Goal: Task Accomplishment & Management: Use online tool/utility

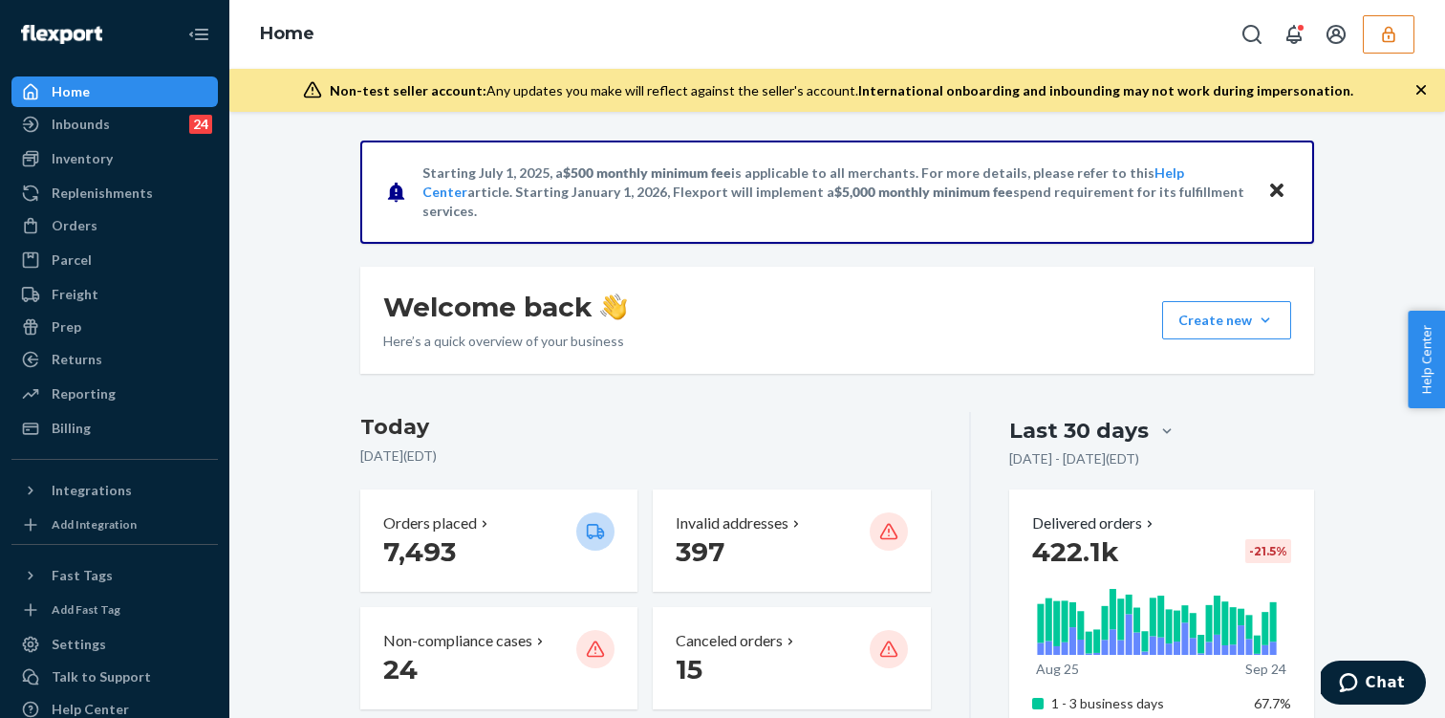
click at [1391, 29] on icon "button" at bounding box center [1388, 34] width 12 height 16
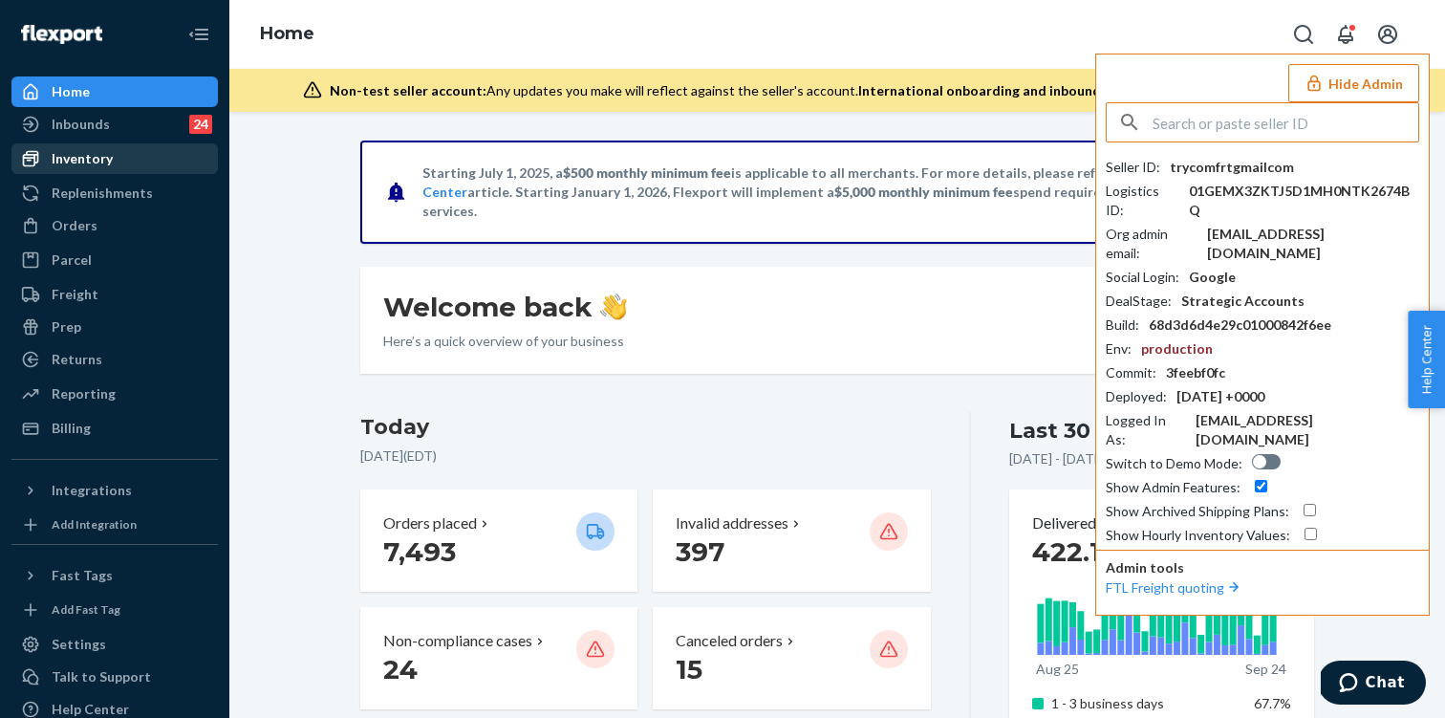
click at [178, 163] on div "Inventory" at bounding box center [114, 158] width 203 height 27
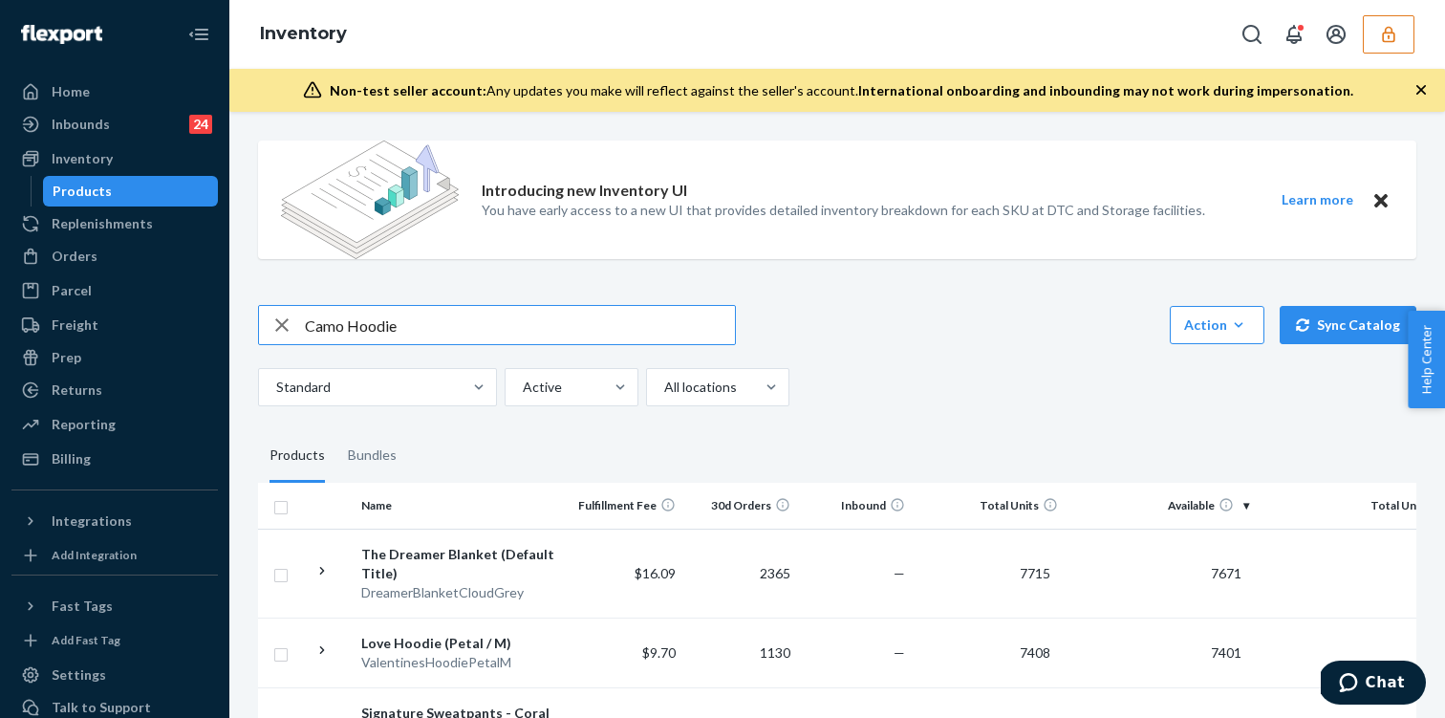
paste input "White Oak"
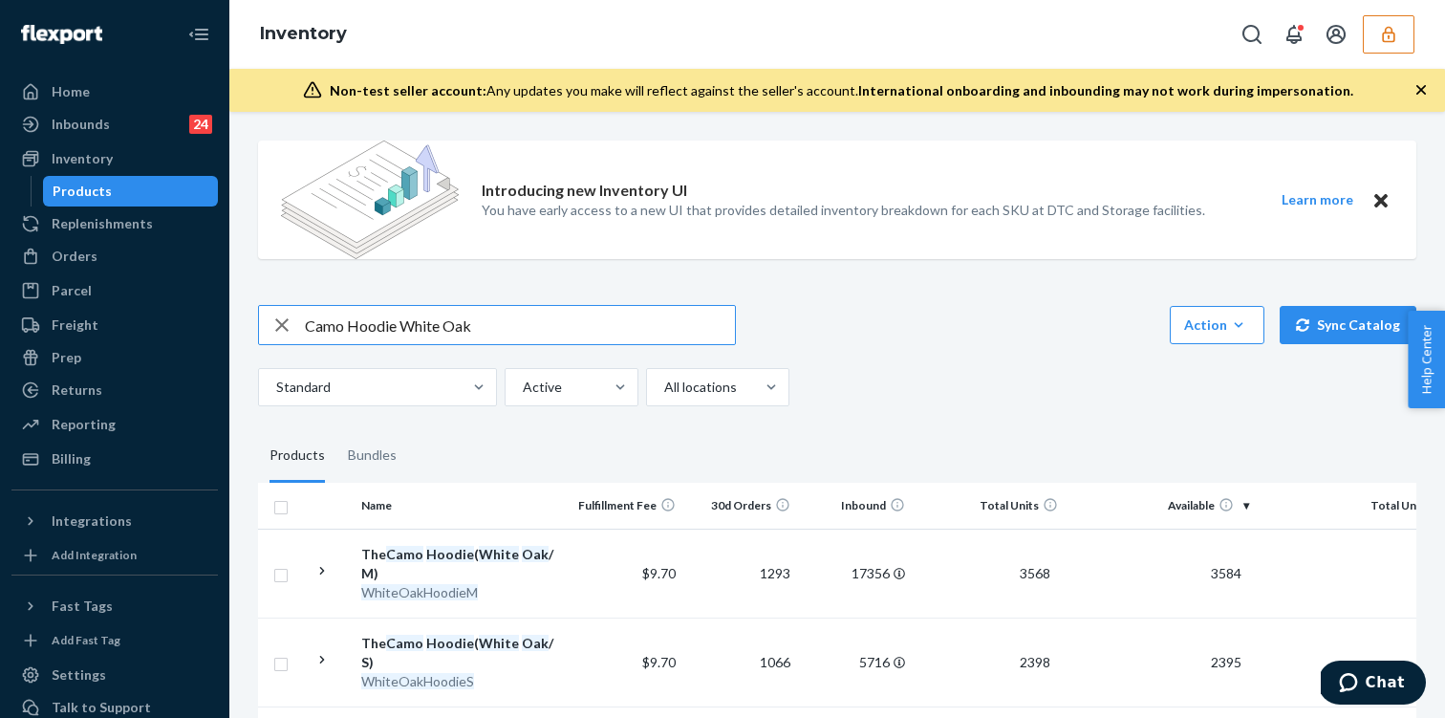
click at [511, 325] on input "Camo Hoodie White Oak" at bounding box center [520, 325] width 430 height 38
type input "Camo Hoodie White Oak 2X"
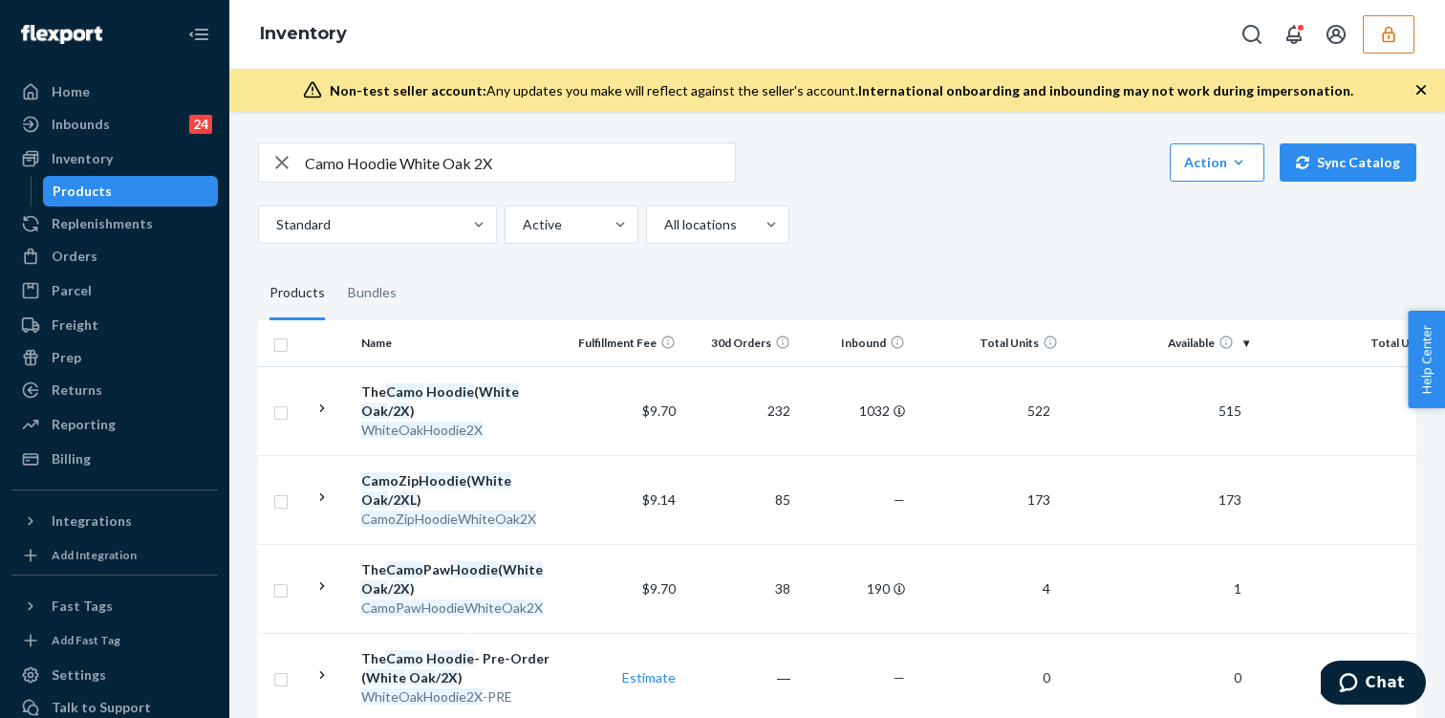
scroll to position [166, 0]
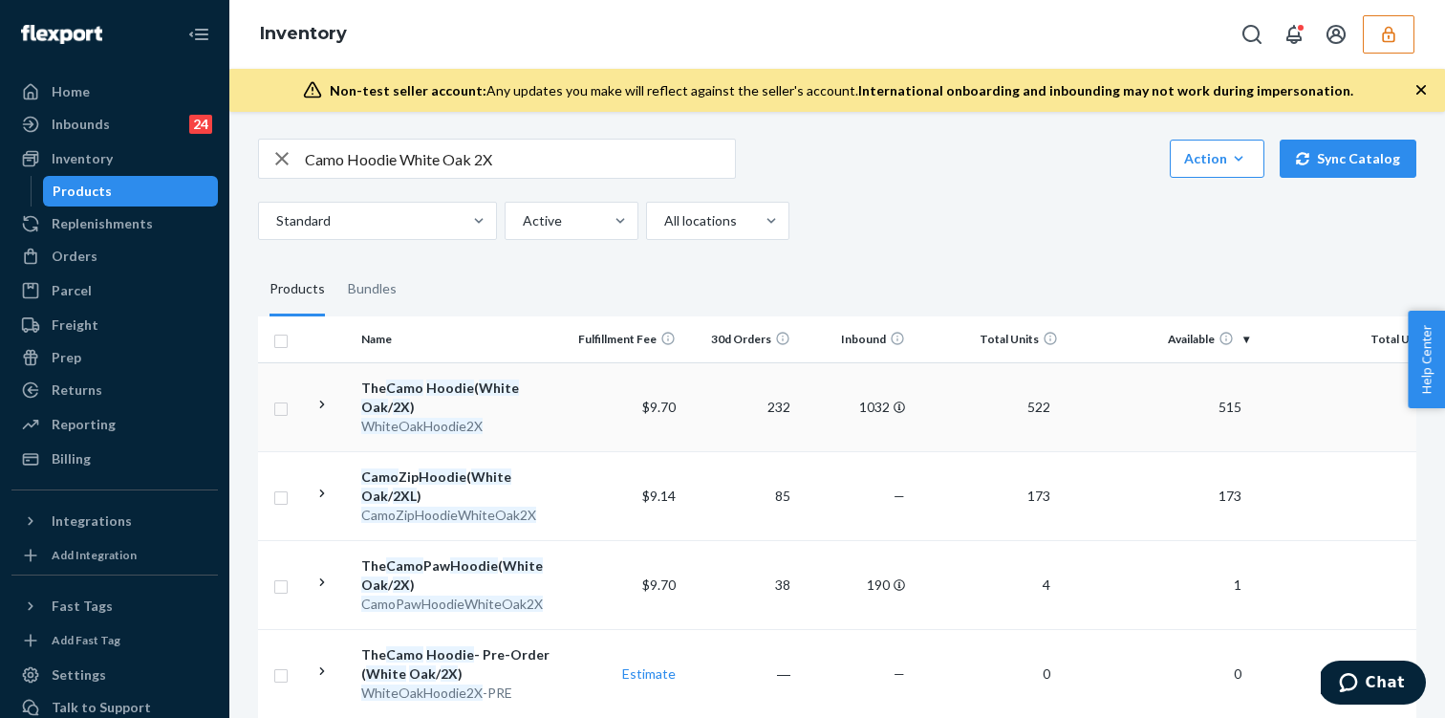
click at [562, 403] on td "The Camo Hoodie ( White Oak / 2X ) WhiteOakHoodie2X" at bounding box center [461, 406] width 215 height 89
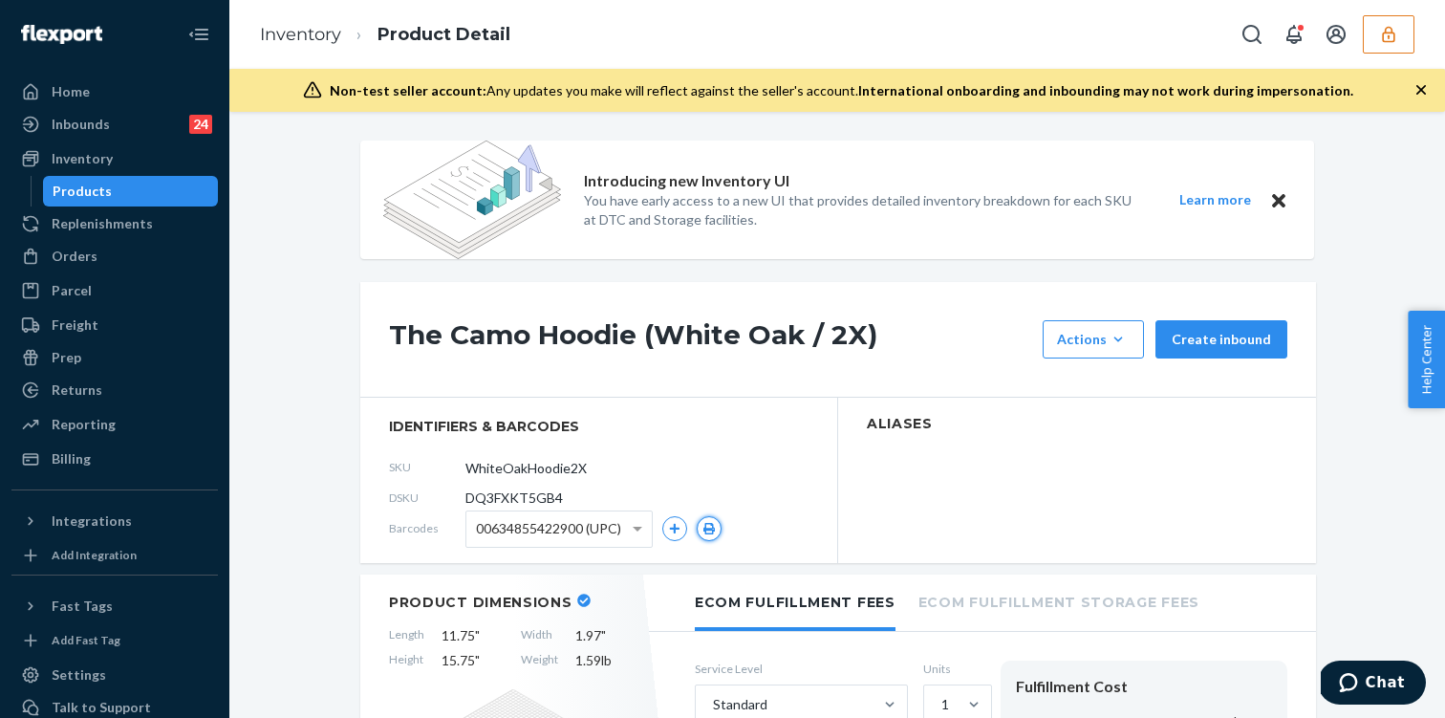
click at [707, 527] on icon "button" at bounding box center [708, 528] width 11 height 11
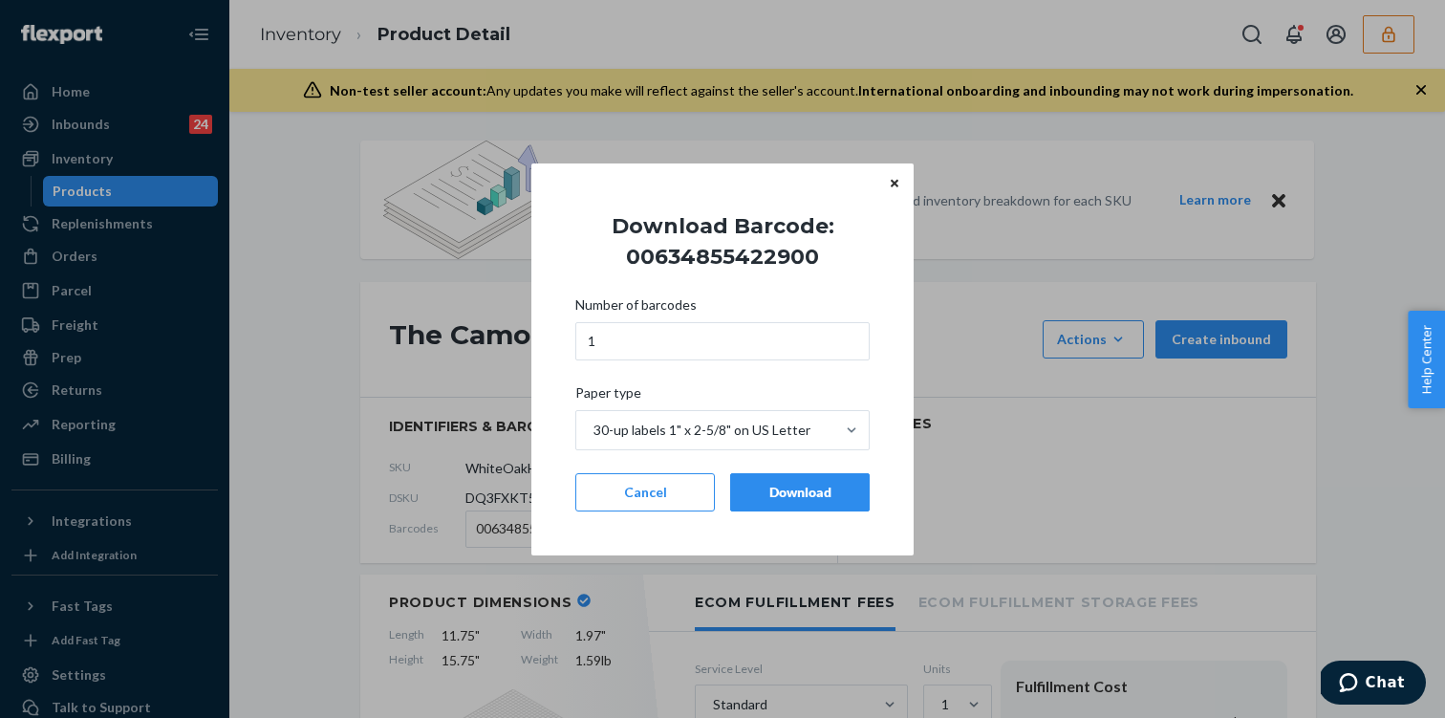
click at [798, 486] on div "Download" at bounding box center [799, 492] width 107 height 19
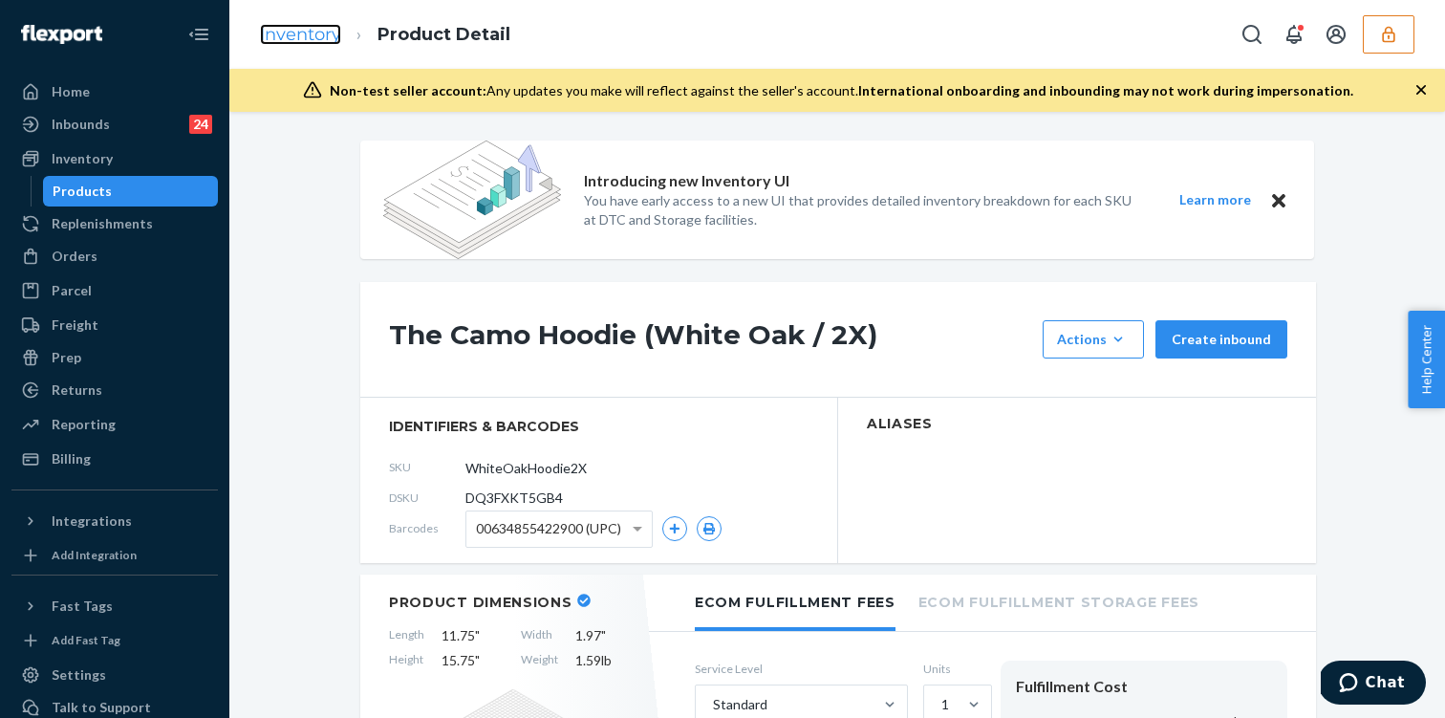
click at [290, 33] on link "Inventory" at bounding box center [300, 34] width 81 height 21
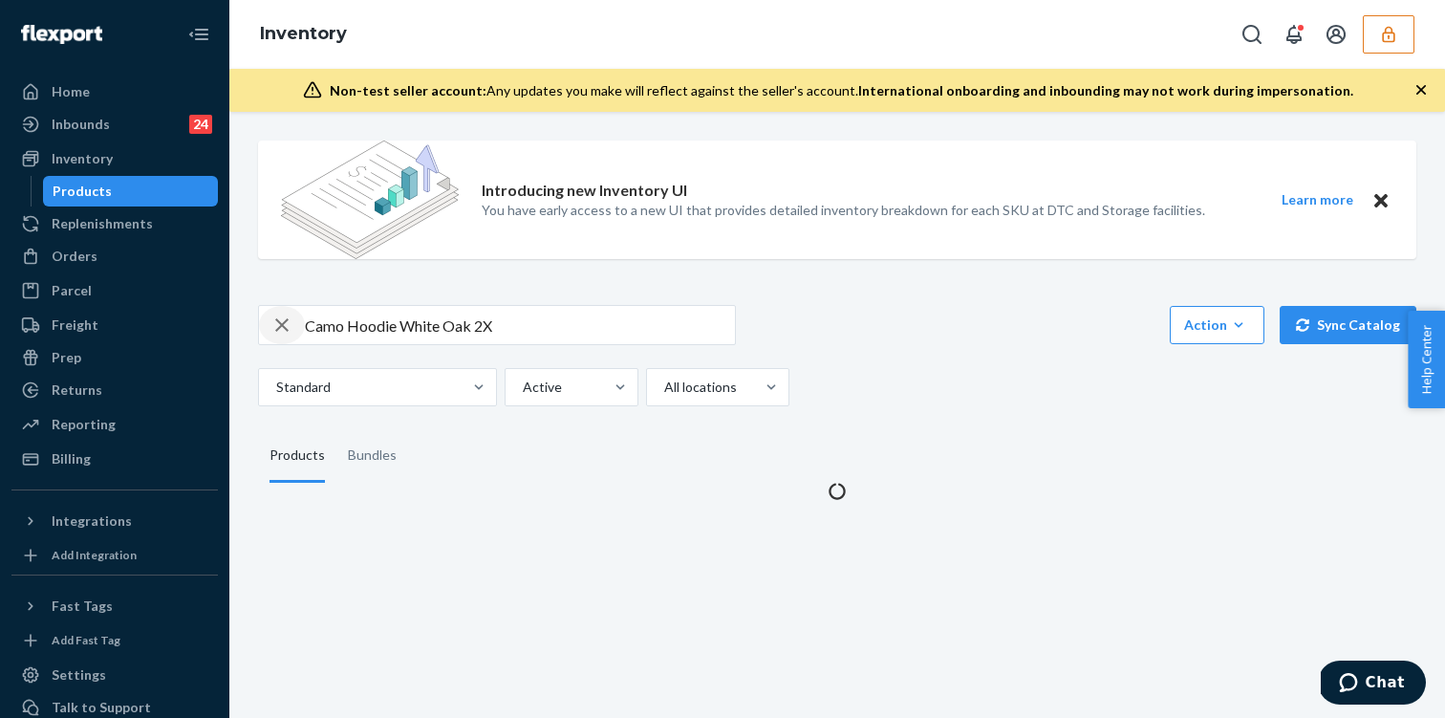
click at [284, 330] on icon "button" at bounding box center [281, 325] width 23 height 38
click at [379, 326] on input "text" at bounding box center [520, 325] width 430 height 38
paste input "Tranquil Shorts"
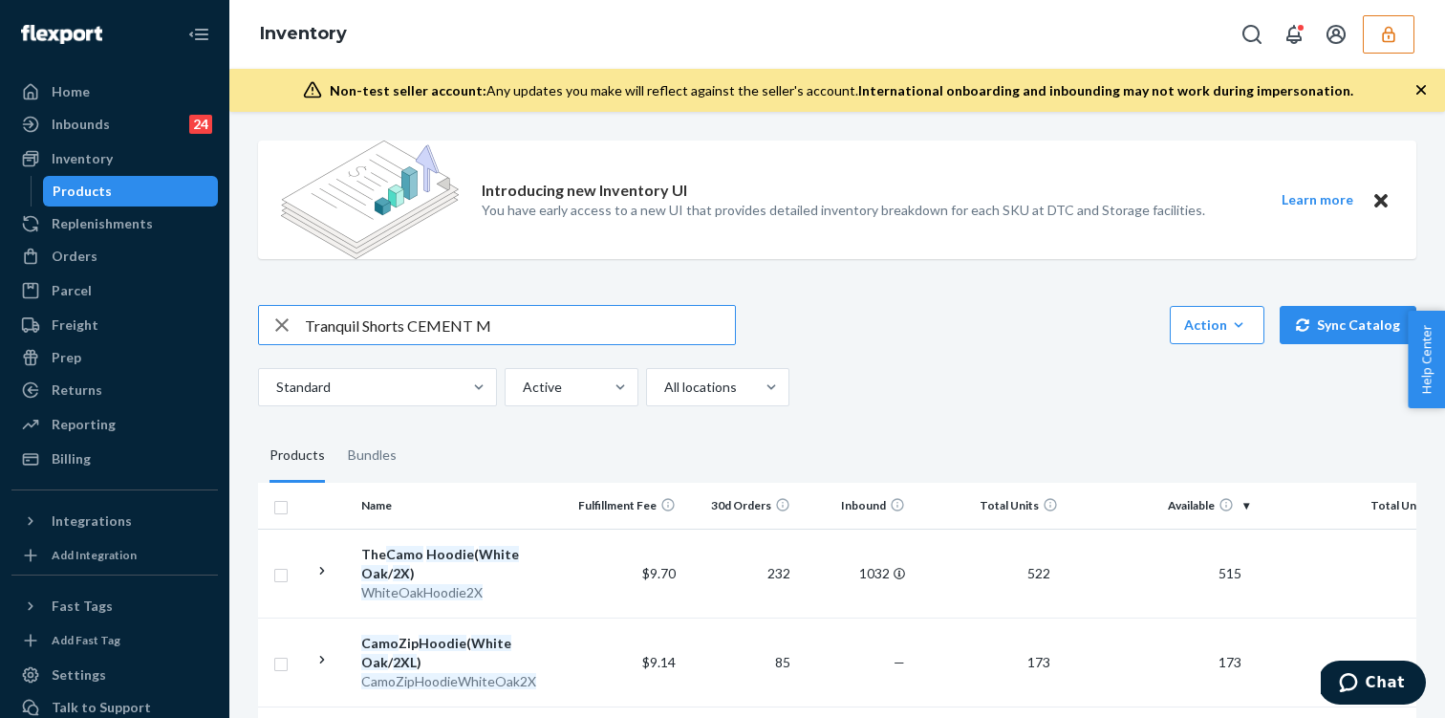
type input "Tranquil Shorts CEMENT M"
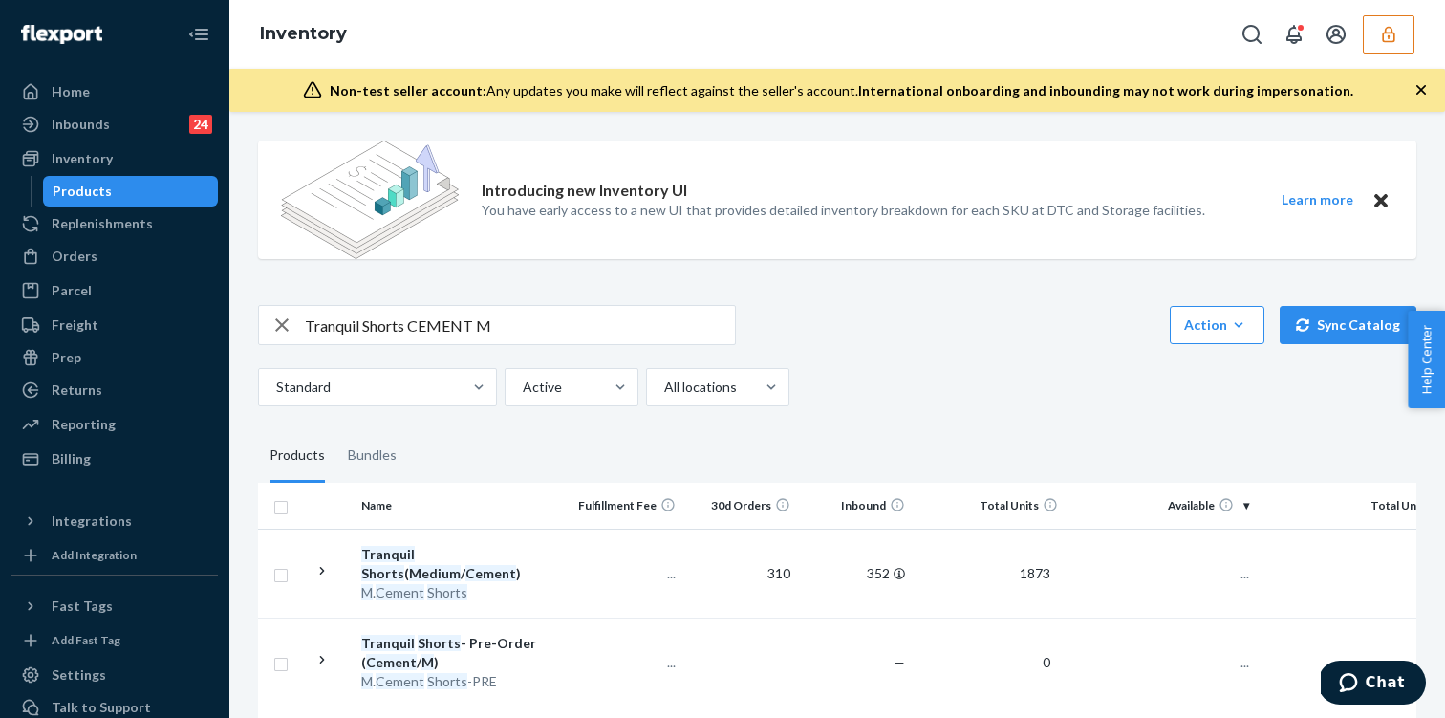
scroll to position [92, 0]
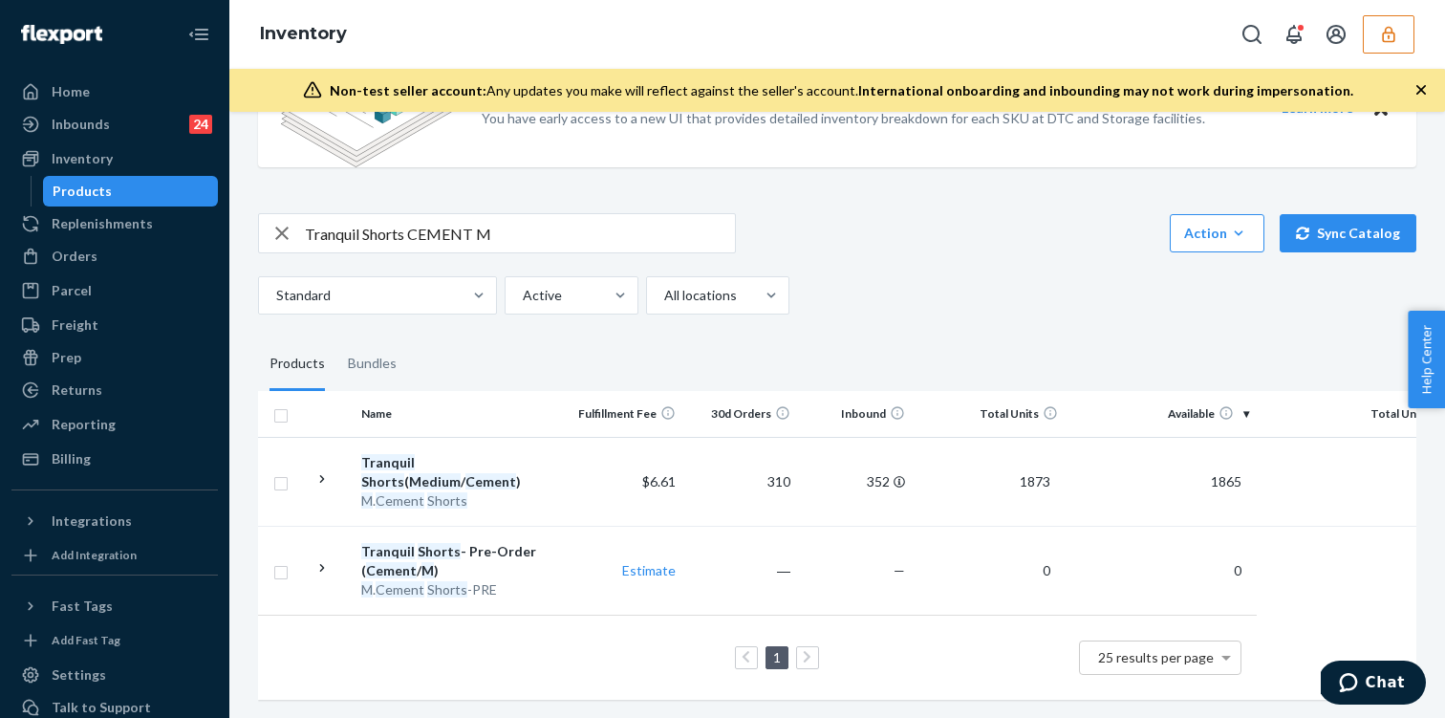
click at [618, 502] on td "$6.61" at bounding box center [626, 481] width 115 height 89
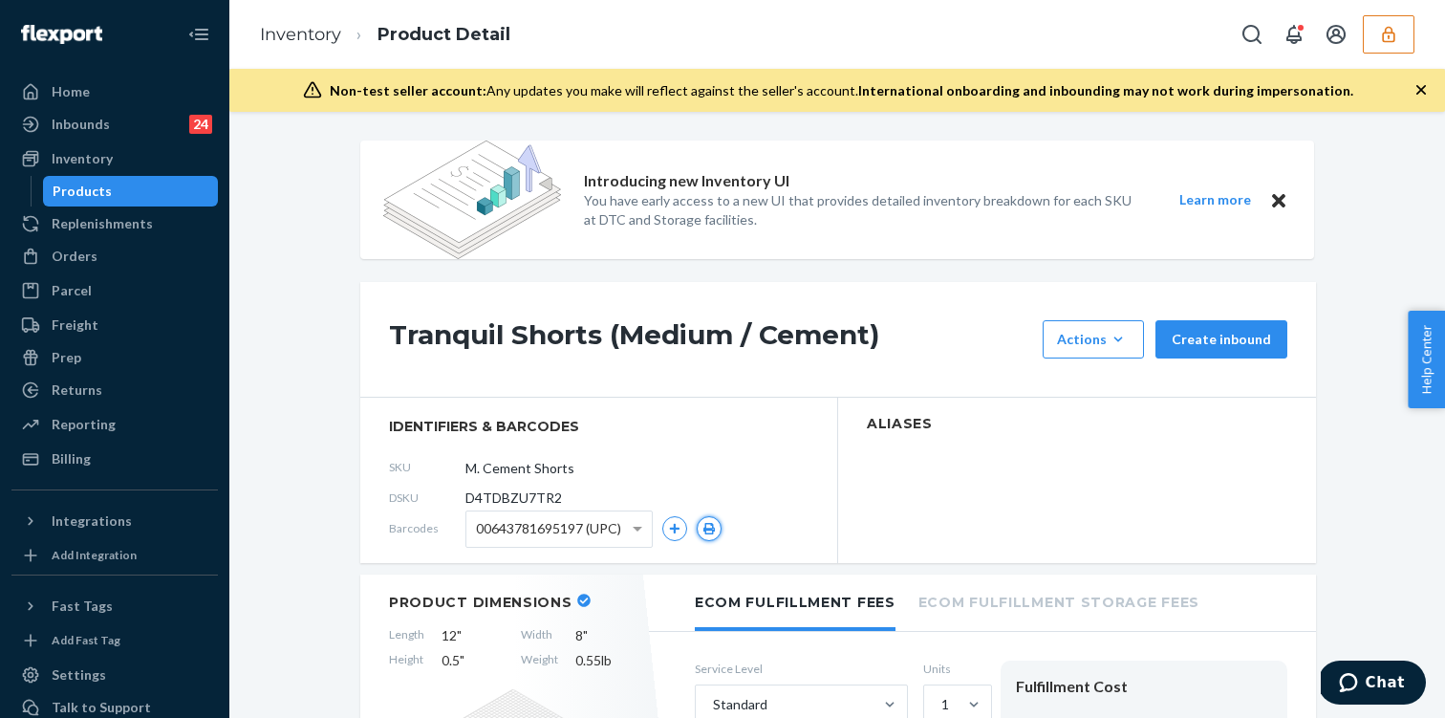
click at [713, 529] on icon "button" at bounding box center [708, 528] width 11 height 11
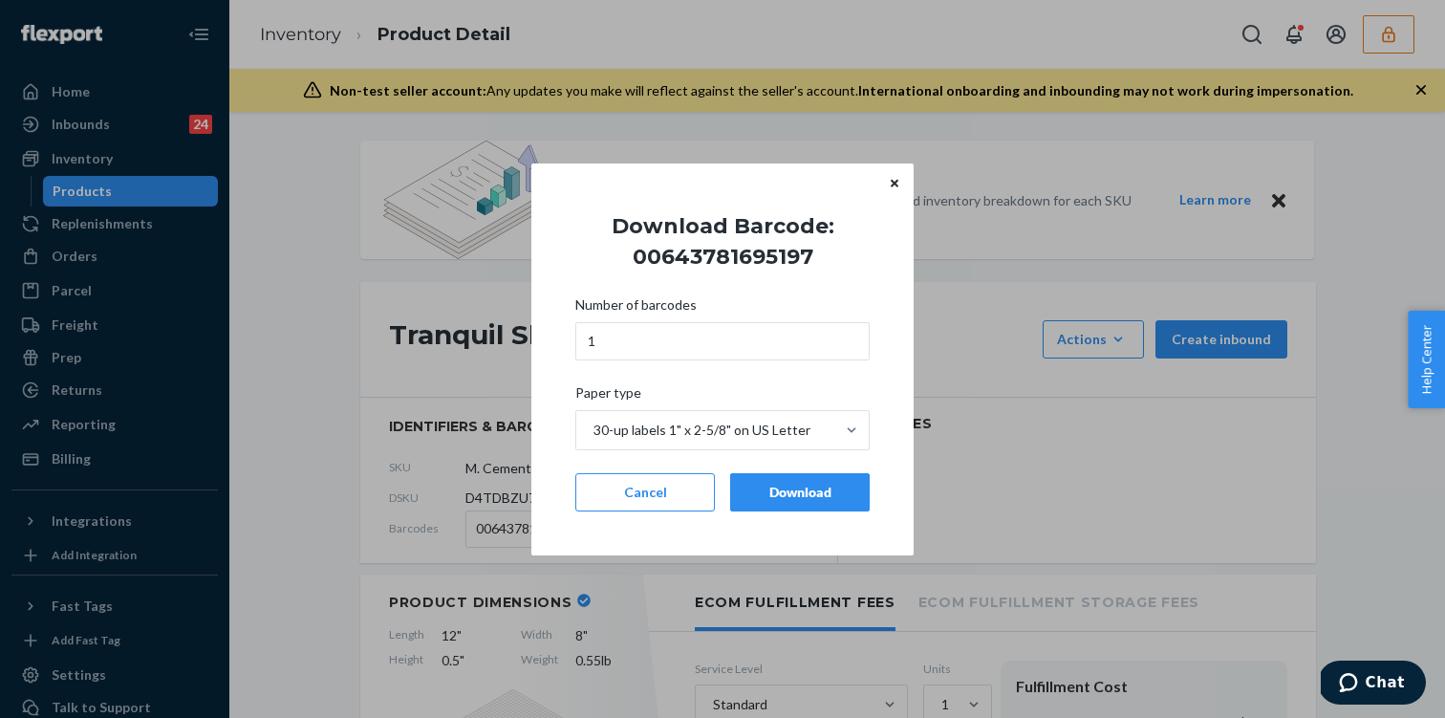
click at [796, 501] on button "Download" at bounding box center [800, 492] width 140 height 38
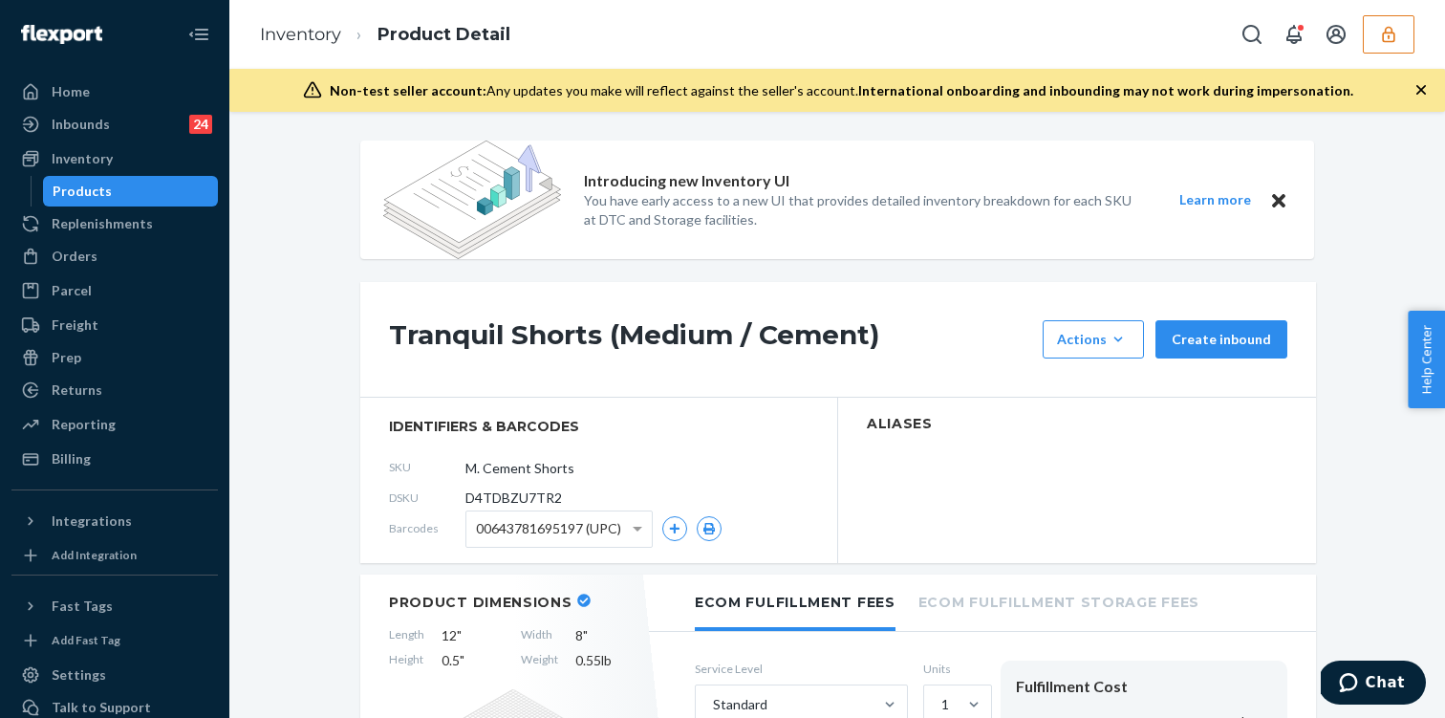
click at [331, 52] on ol "Inventory Product Detail" at bounding box center [385, 35] width 281 height 56
click at [329, 46] on li "Inventory" at bounding box center [300, 35] width 81 height 25
click at [314, 23] on li "Inventory" at bounding box center [300, 35] width 81 height 25
click at [324, 33] on link "Inventory" at bounding box center [300, 34] width 81 height 21
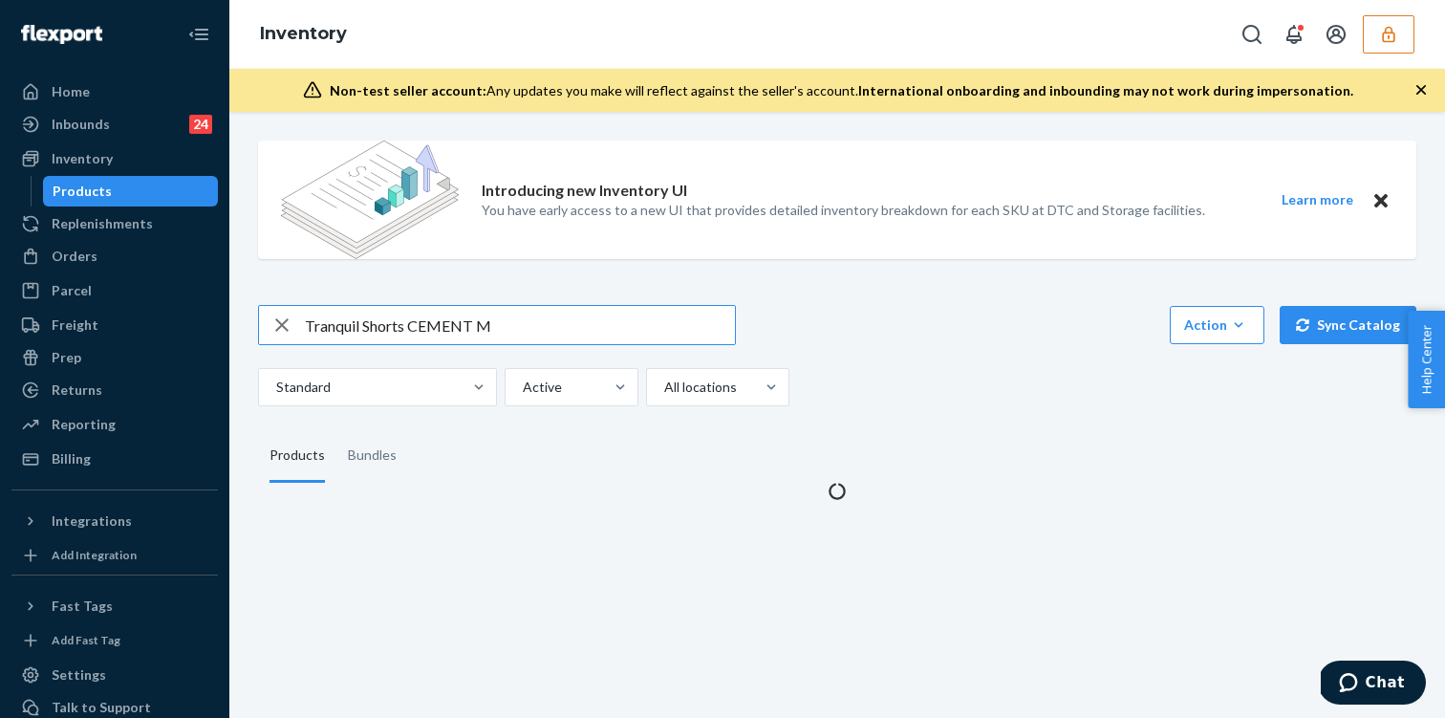
click at [273, 326] on icon "button" at bounding box center [281, 325] width 23 height 38
click at [351, 331] on input "text" at bounding box center [520, 325] width 430 height 38
paste input "Pastel Crew"
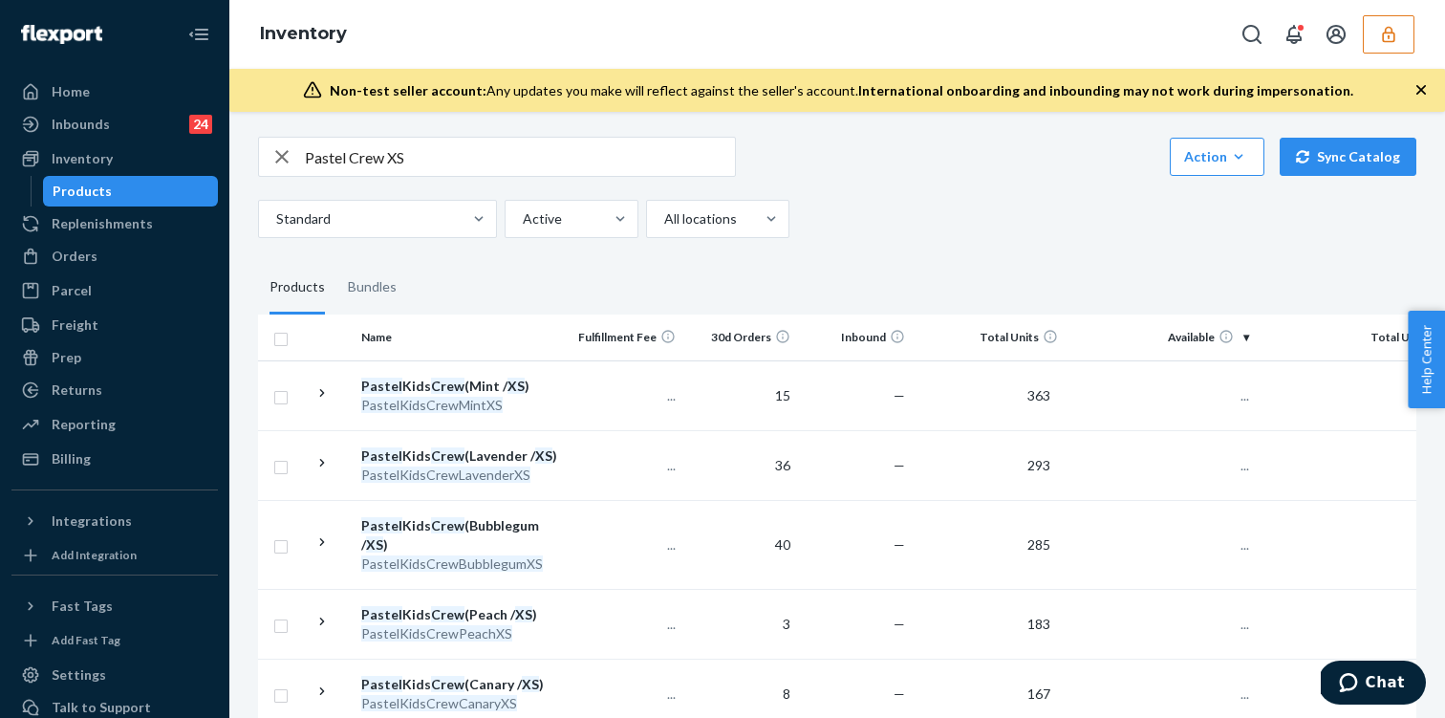
scroll to position [182, 0]
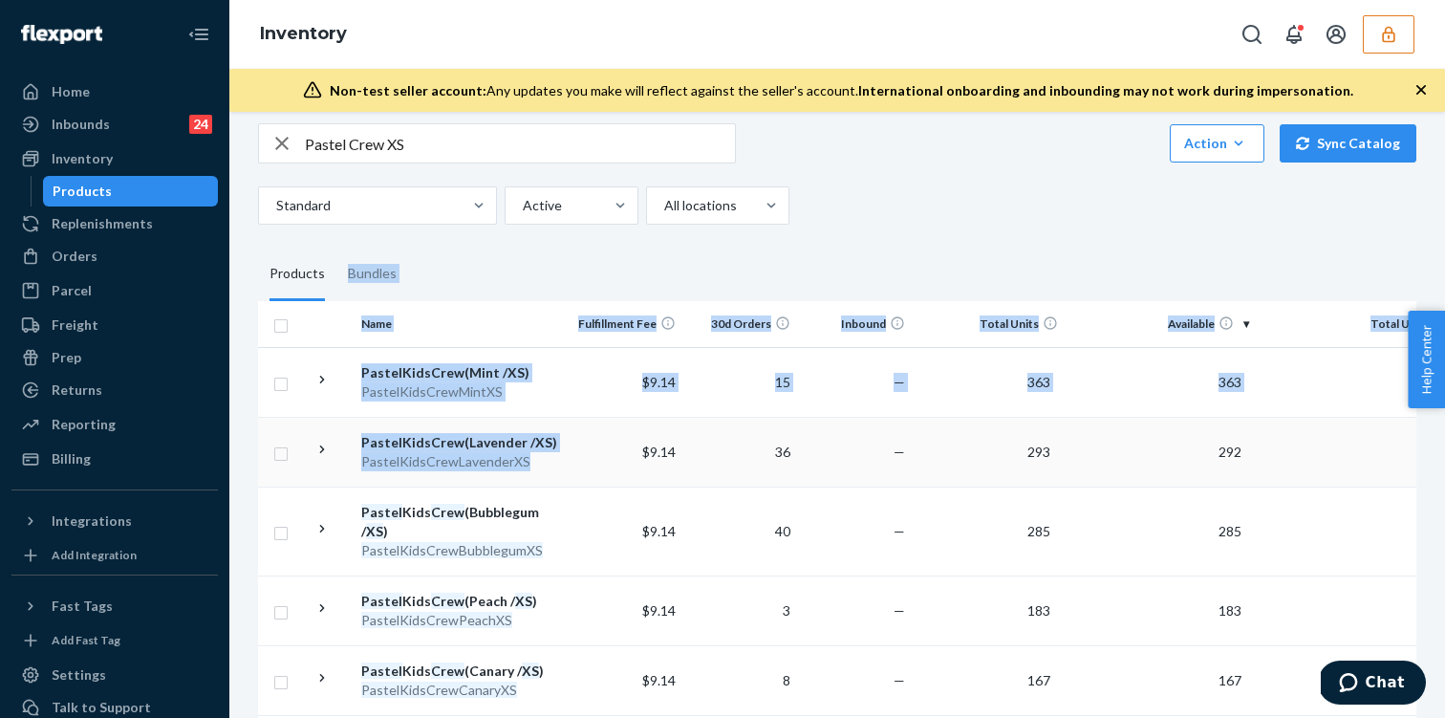
drag, startPoint x: 609, startPoint y: 441, endPoint x: 614, endPoint y: 232, distance: 208.4
click at [614, 232] on div "Introducing new Inventory UI You have early access to a new UI that provides de…" at bounding box center [837, 724] width 1187 height 1560
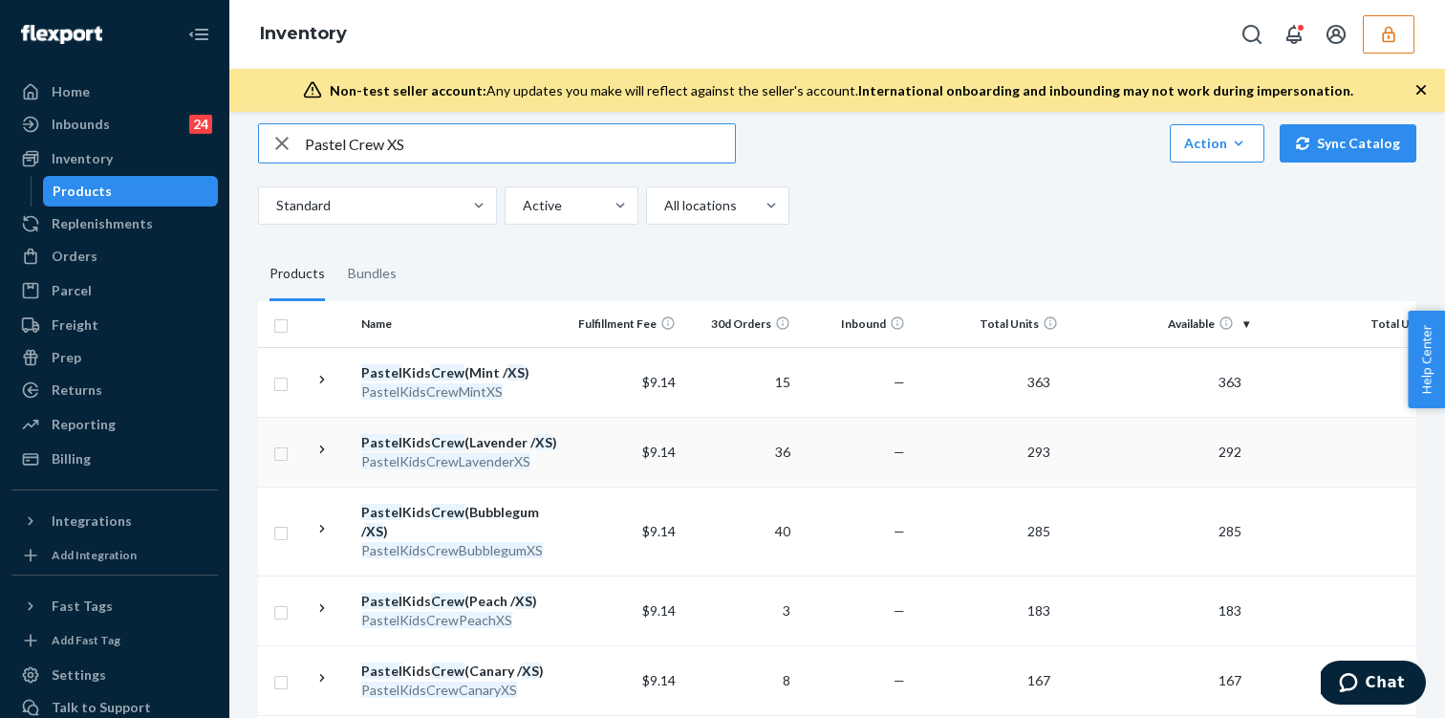
click at [554, 134] on input "Pastel Crew XS" at bounding box center [520, 143] width 430 height 38
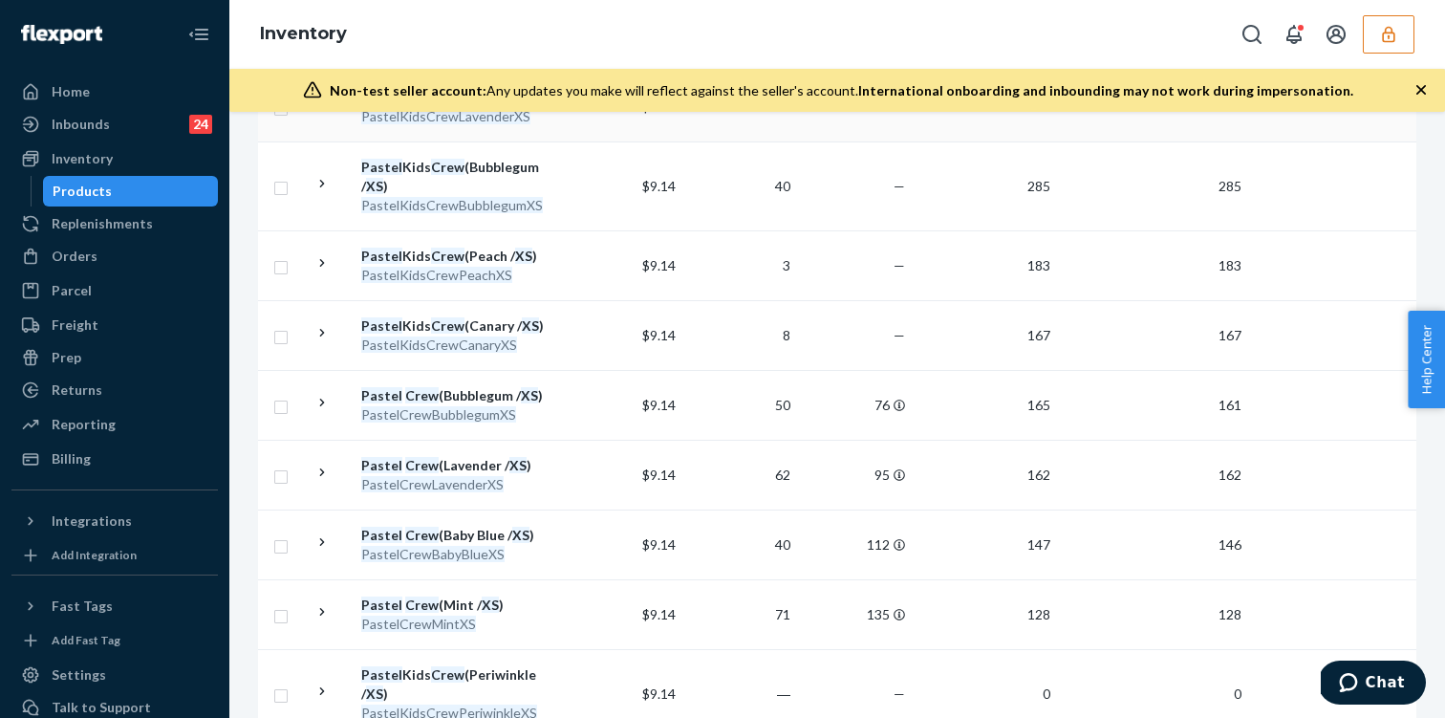
scroll to position [0, 0]
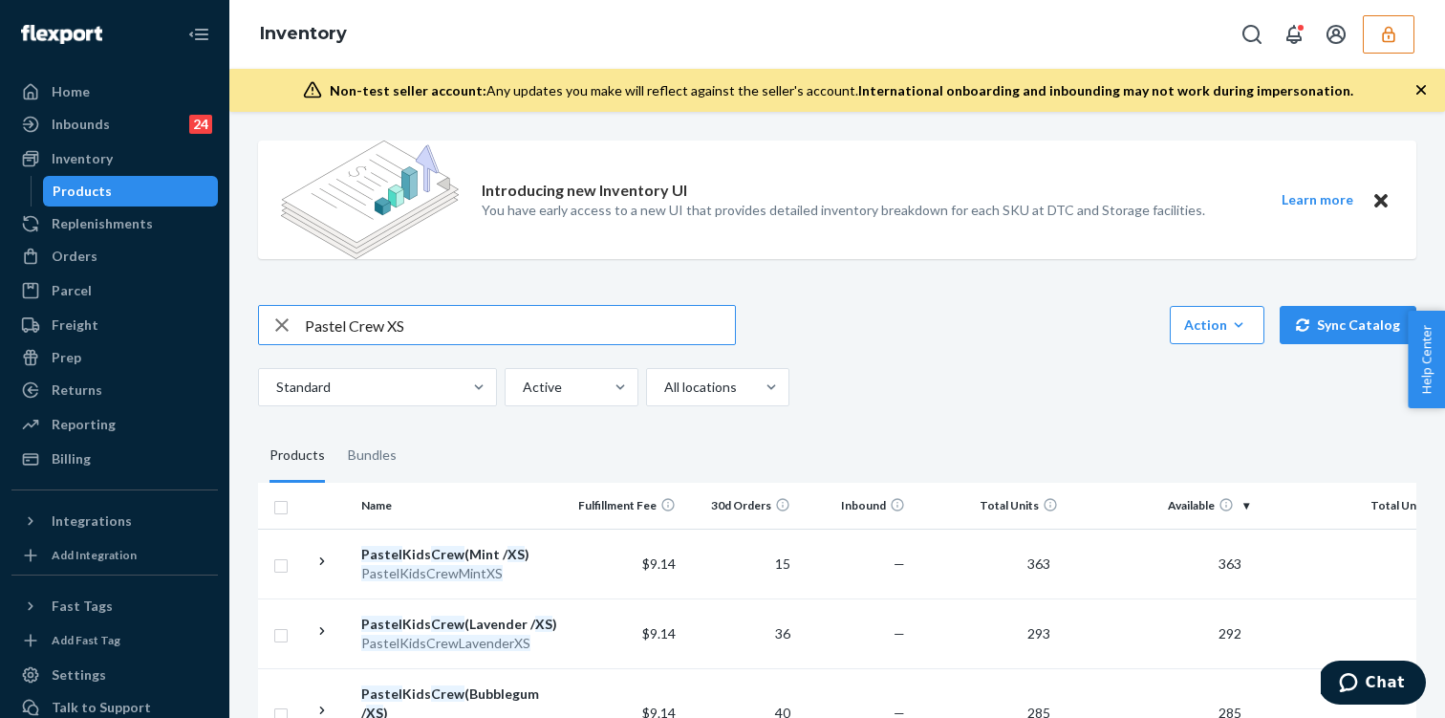
click at [563, 321] on input "Pastel Crew XS" at bounding box center [520, 325] width 430 height 38
type input "Pastel Crew XS lavender"
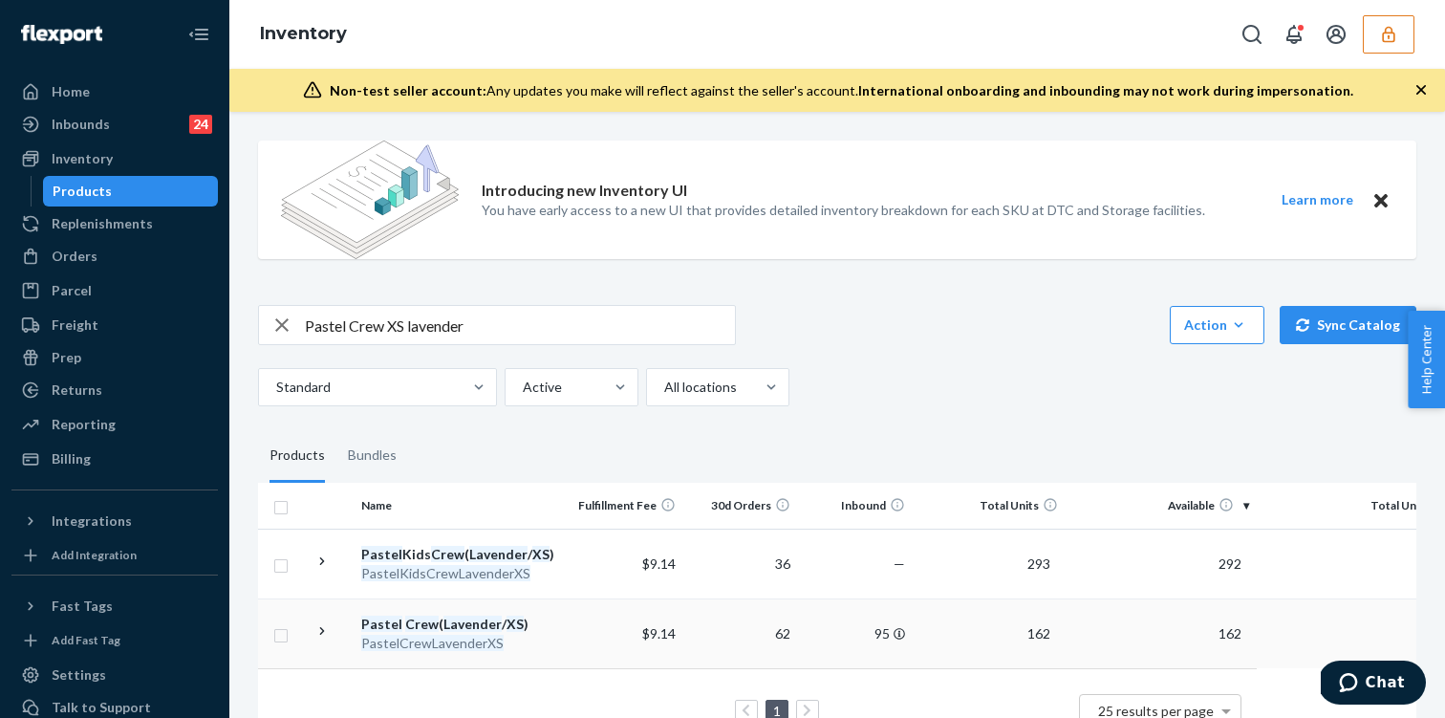
click at [590, 609] on td "$9.14" at bounding box center [626, 633] width 115 height 70
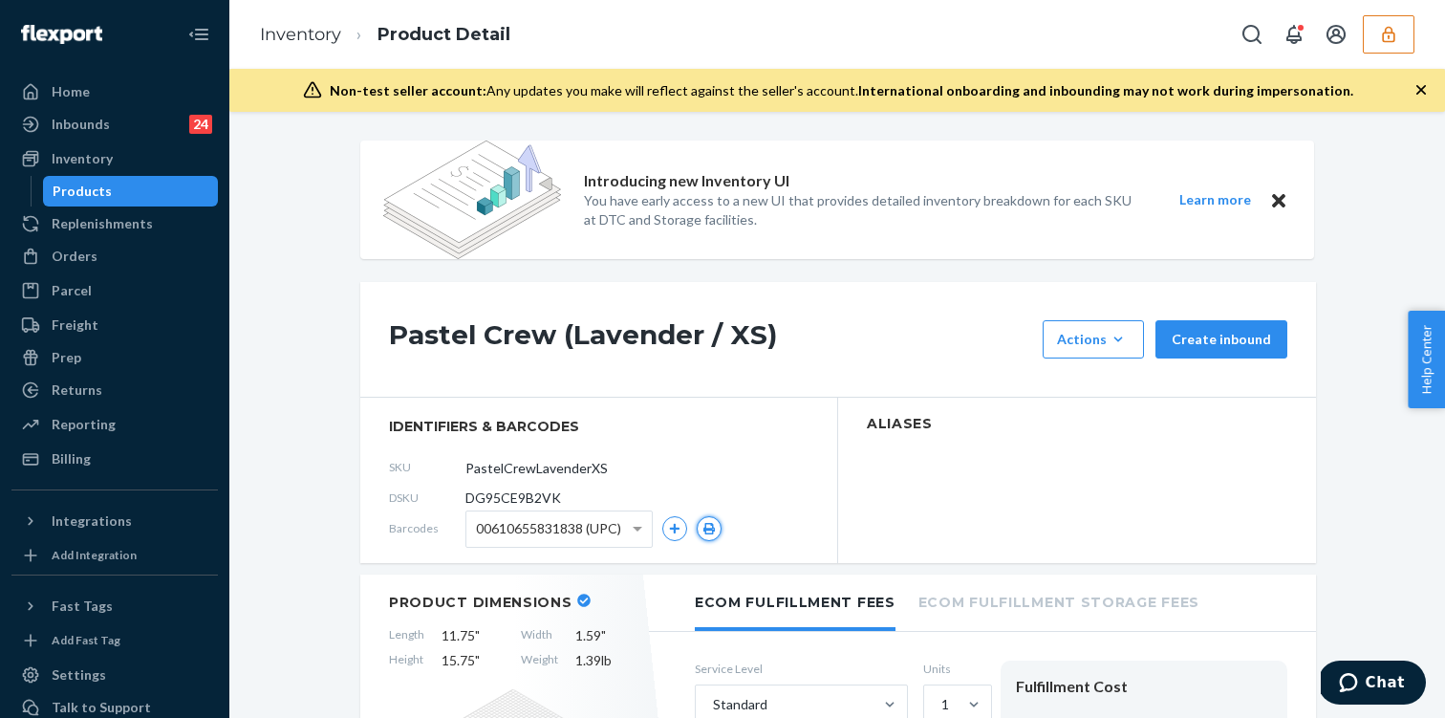
click at [706, 527] on icon "button" at bounding box center [708, 528] width 11 height 11
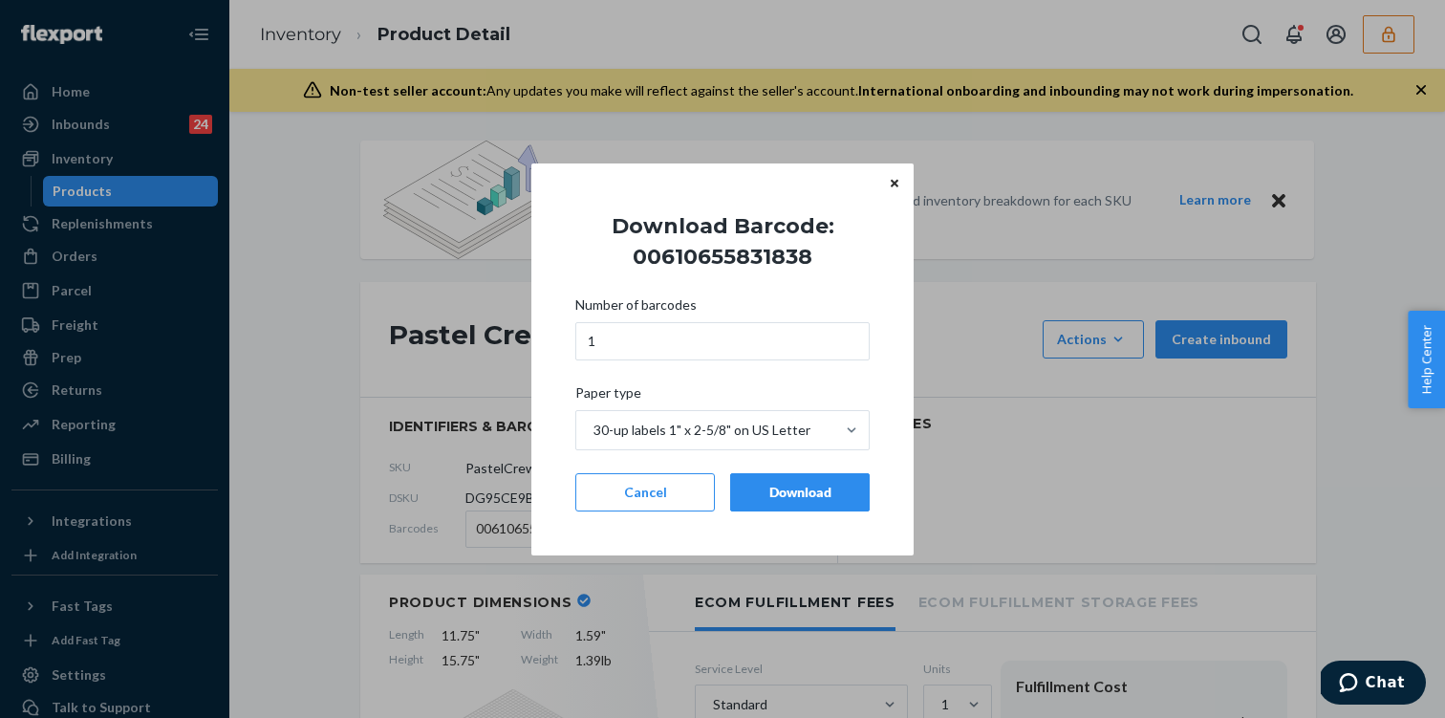
click at [762, 493] on div "Download" at bounding box center [799, 492] width 107 height 19
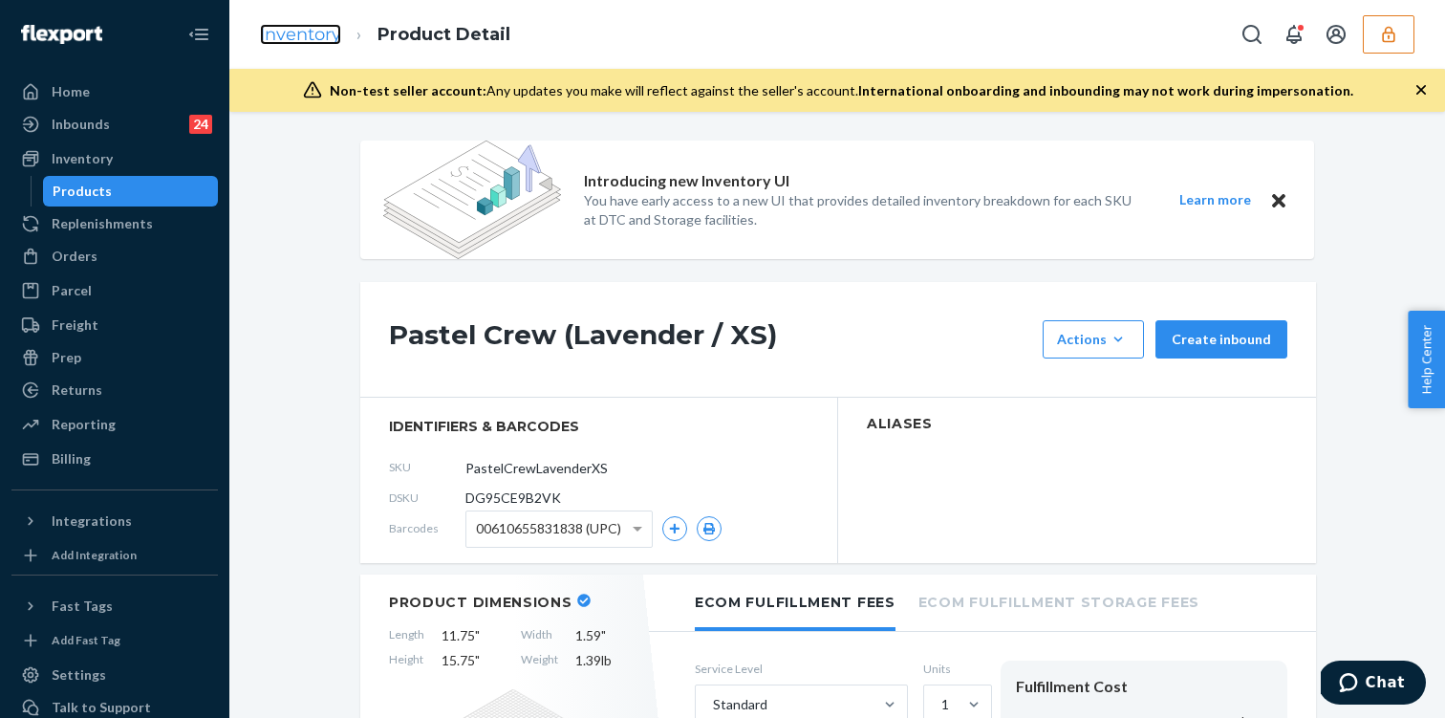
click at [307, 38] on link "Inventory" at bounding box center [300, 34] width 81 height 21
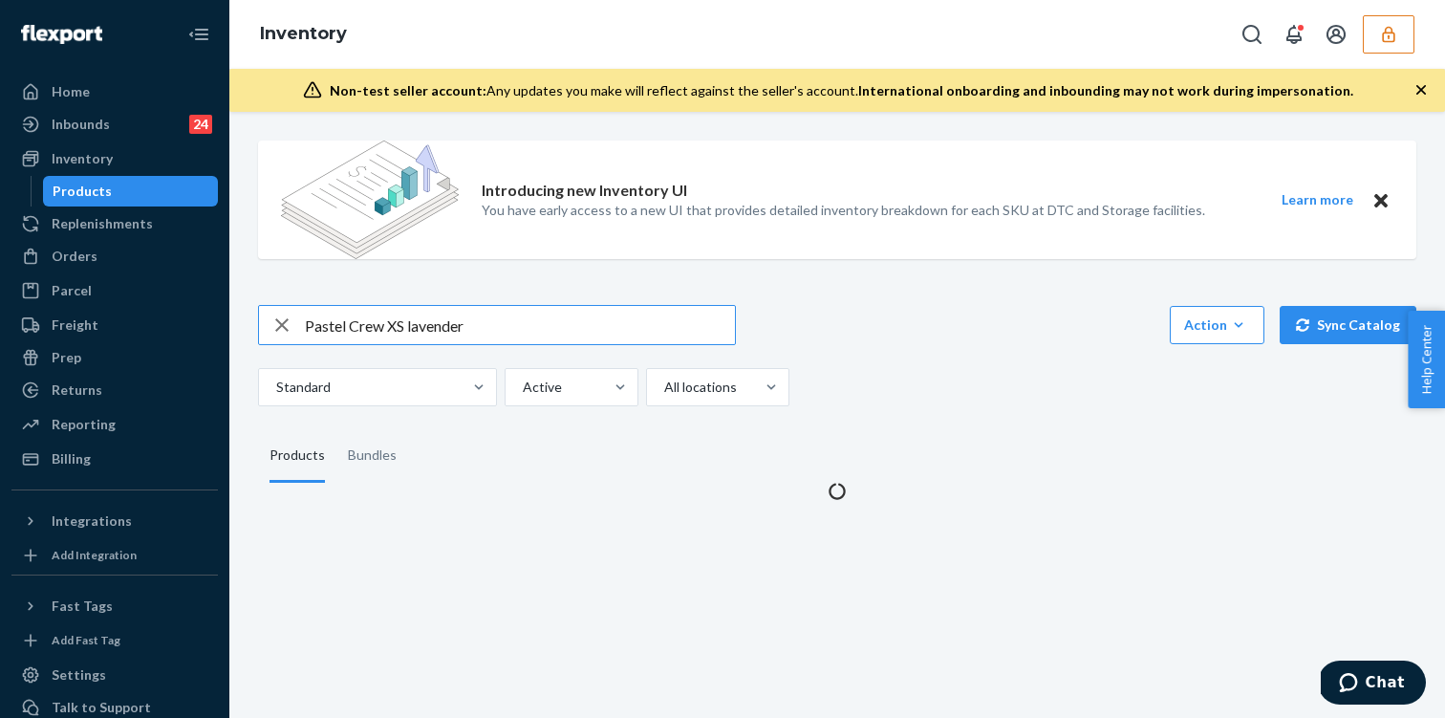
click at [274, 321] on icon "button" at bounding box center [281, 325] width 23 height 38
click at [363, 331] on input "text" at bounding box center [520, 325] width 430 height 38
paste input "Cloud Zip Hoodie"
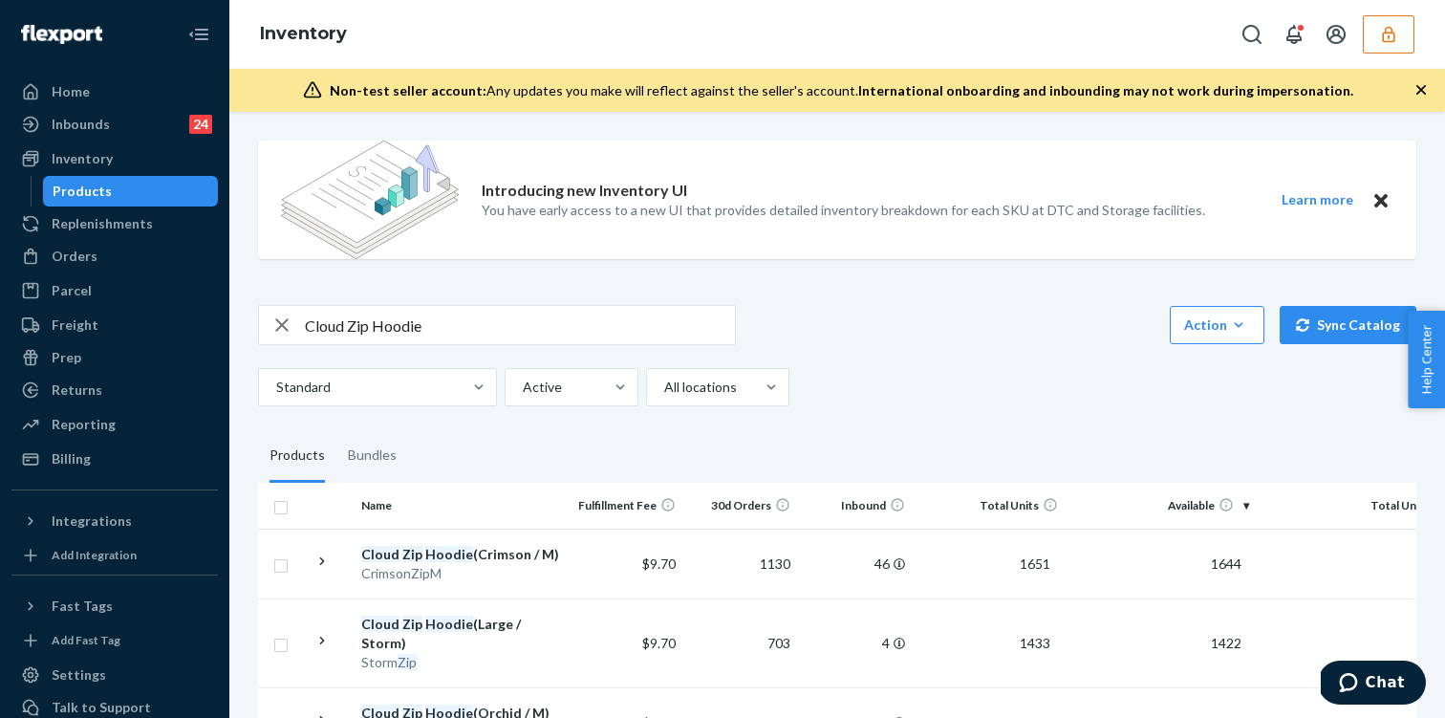
click at [487, 324] on input "Cloud Zip Hoodie" at bounding box center [520, 325] width 430 height 38
type input "Cloud Zip Hoodie crimson"
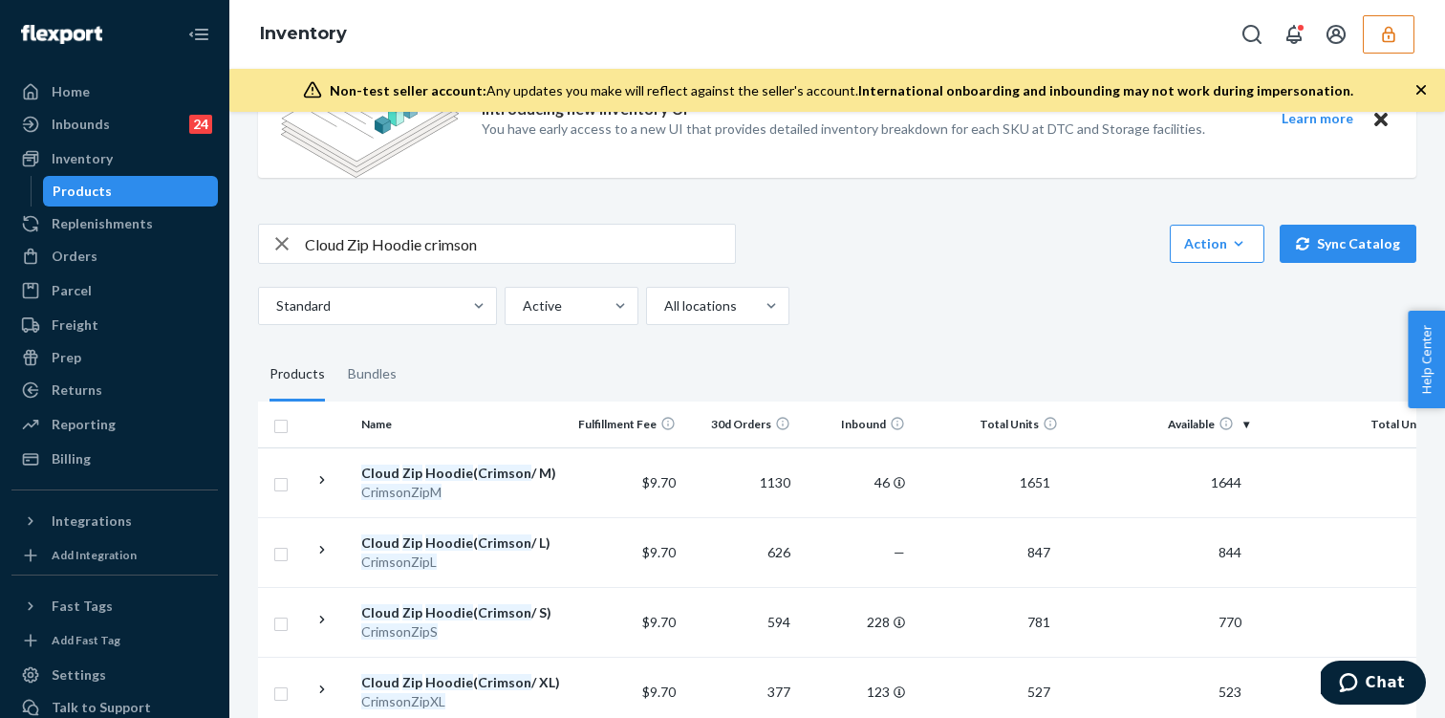
scroll to position [88, 0]
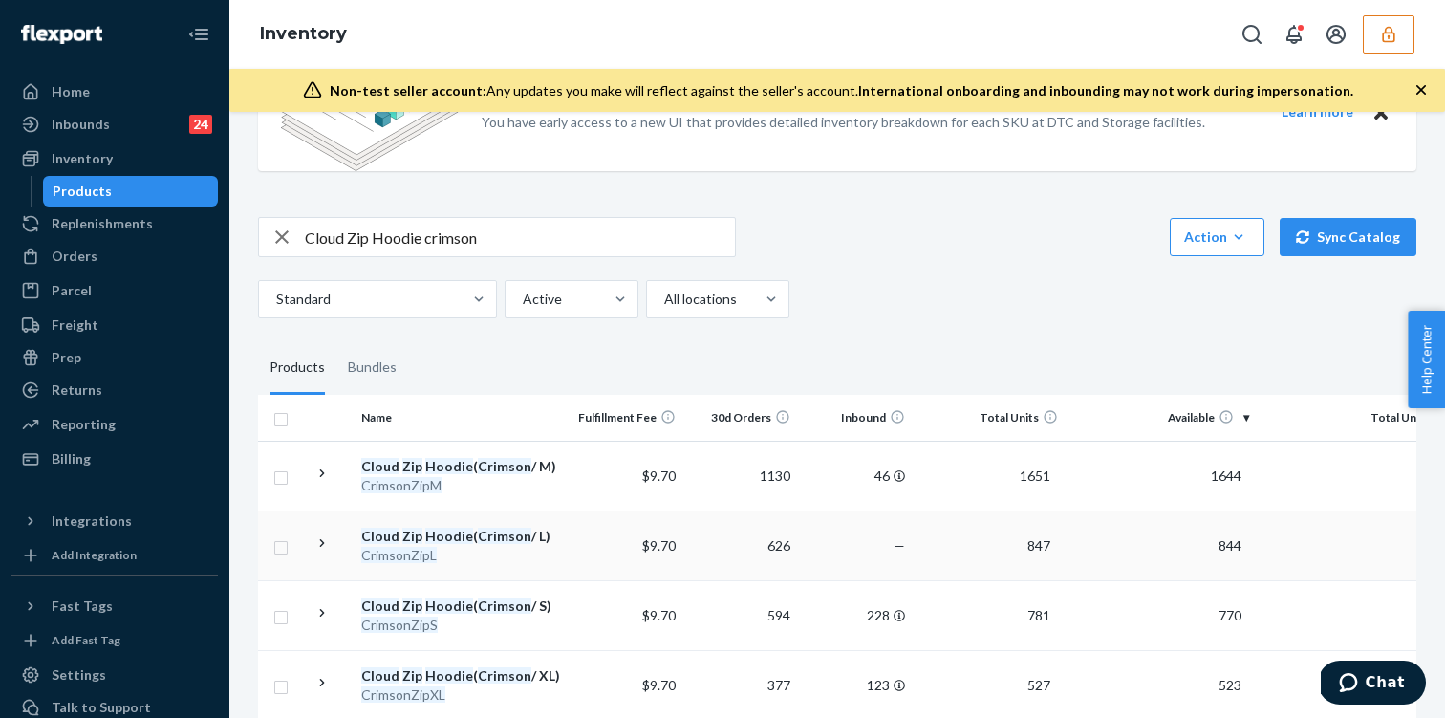
click at [572, 532] on td "$9.70" at bounding box center [626, 545] width 115 height 70
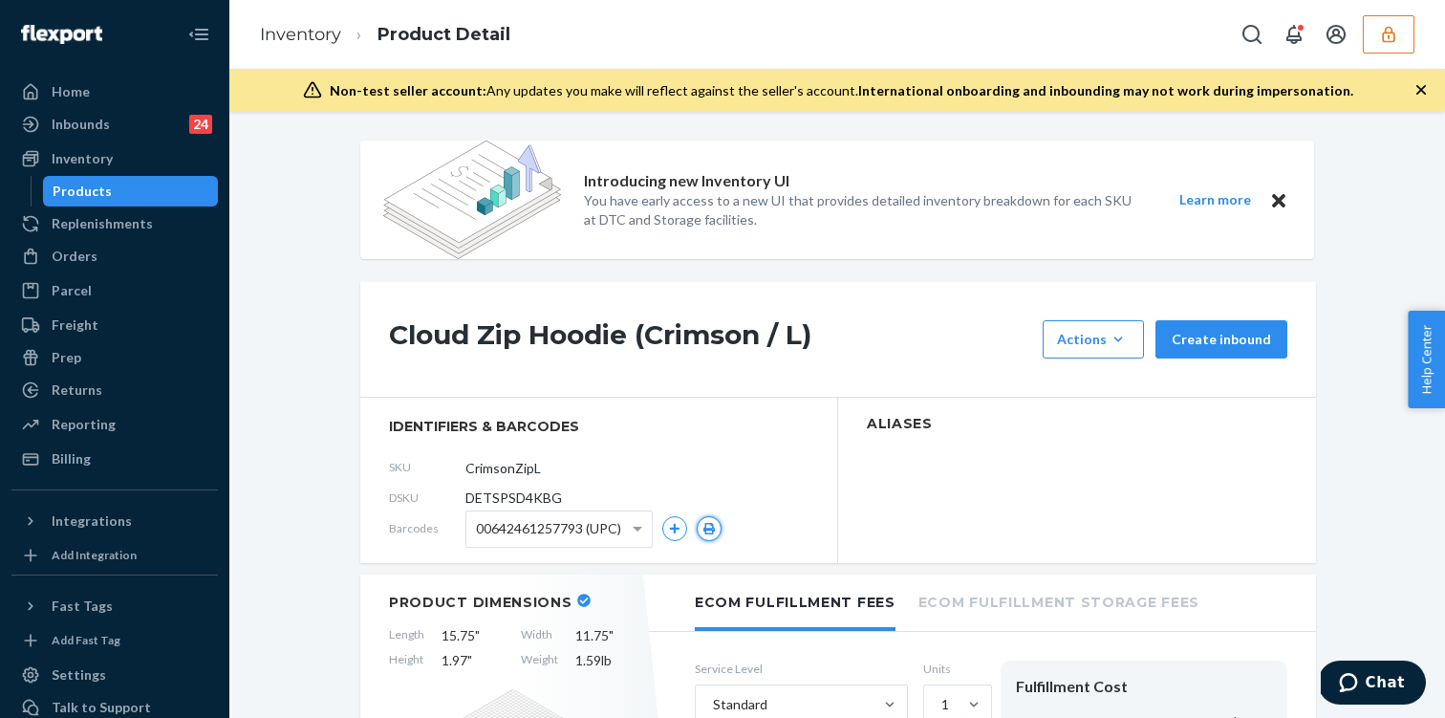
click at [719, 528] on button "button" at bounding box center [709, 528] width 25 height 25
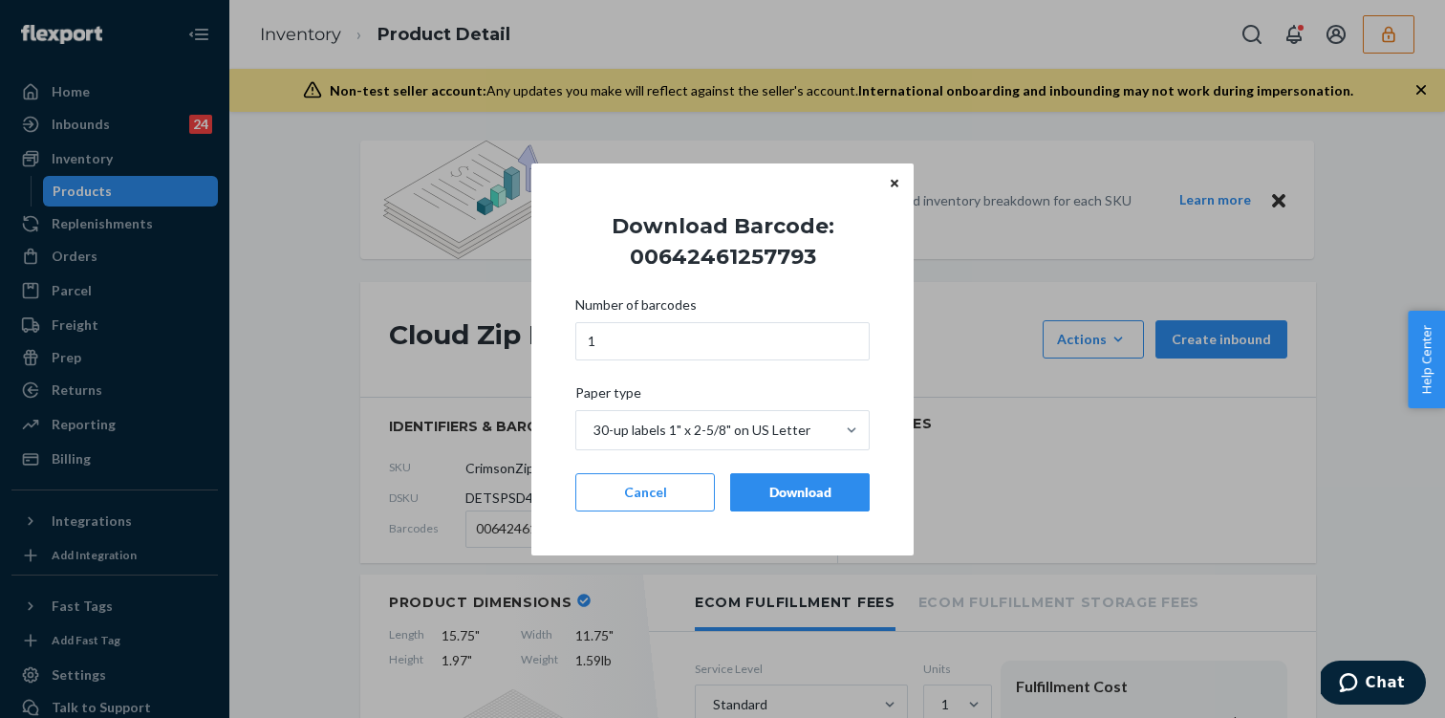
click at [790, 493] on div "Download" at bounding box center [799, 492] width 107 height 19
